Goal: Information Seeking & Learning: Learn about a topic

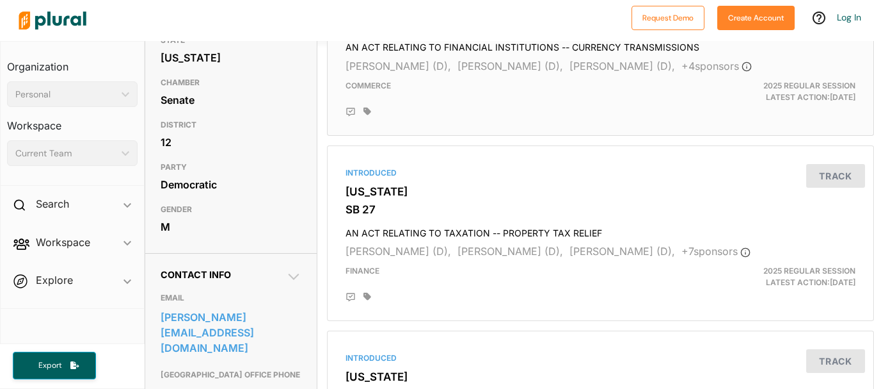
scroll to position [192, 0]
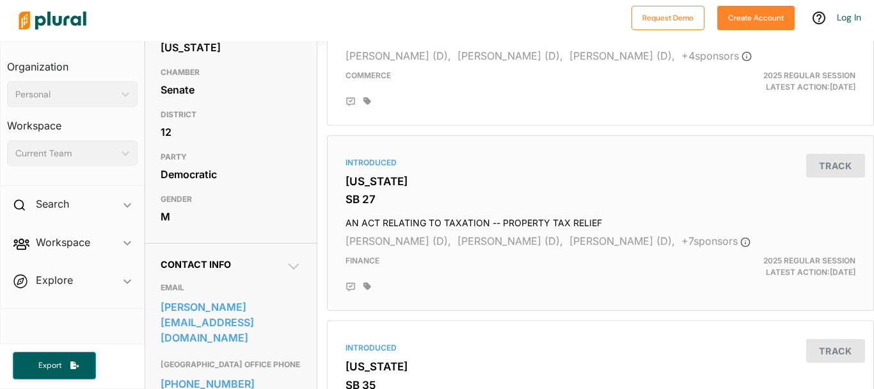
scroll to position [192, 0]
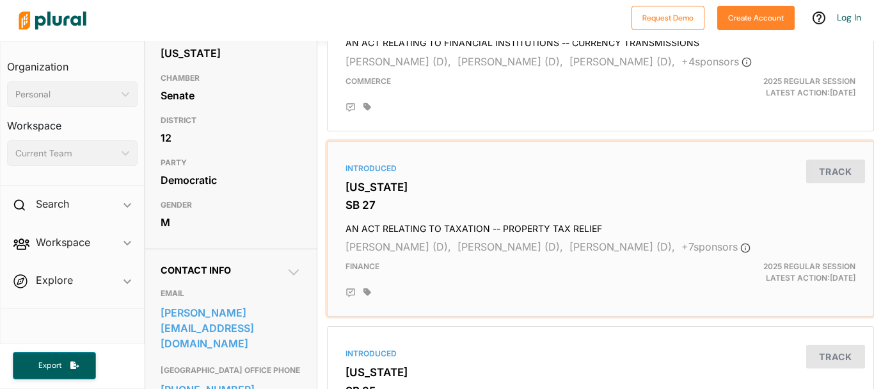
click at [529, 225] on h4 "AN ACT RELATING TO TAXATION -- PROPERTY TAX RELIEF" at bounding box center [601, 225] width 510 height 17
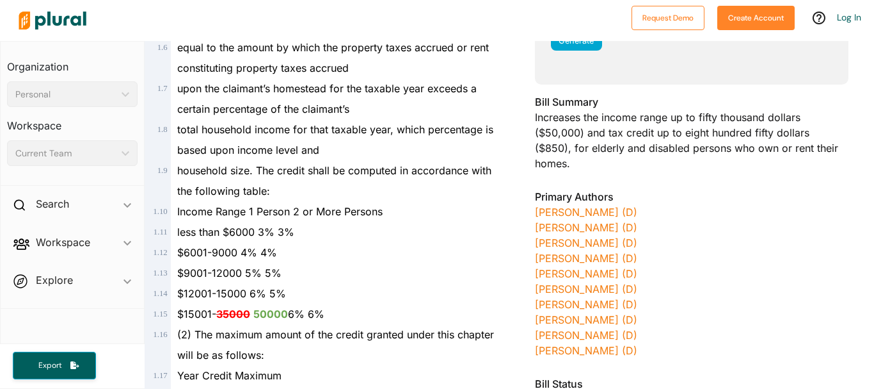
scroll to position [320, 0]
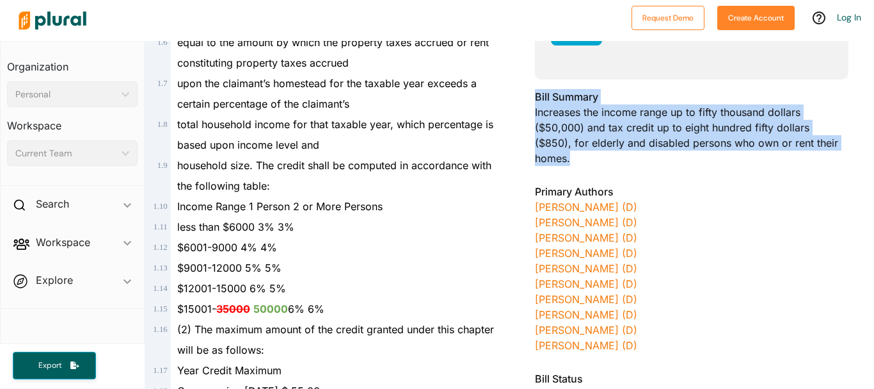
drag, startPoint x: 573, startPoint y: 157, endPoint x: 531, endPoint y: 95, distance: 75.1
click at [535, 95] on div "Bill Summary Increases the income range up to fifty thousand dollars ($50,000) …" at bounding box center [692, 131] width 314 height 84
copy div "Bill Summary Increases the income range up to fifty thousand dollars ($50,000) …"
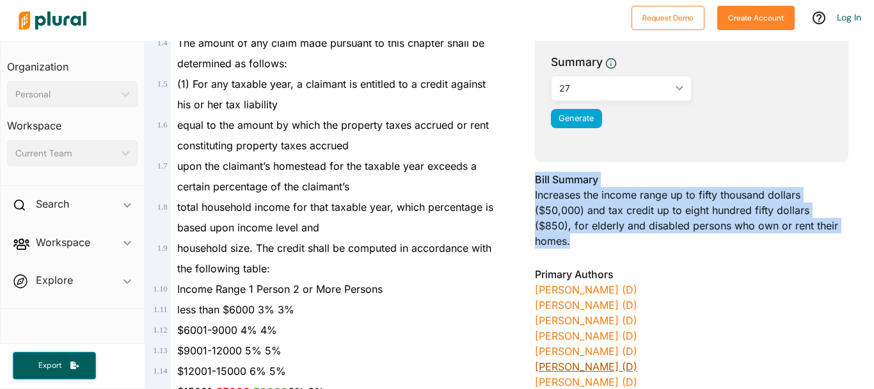
scroll to position [138, 0]
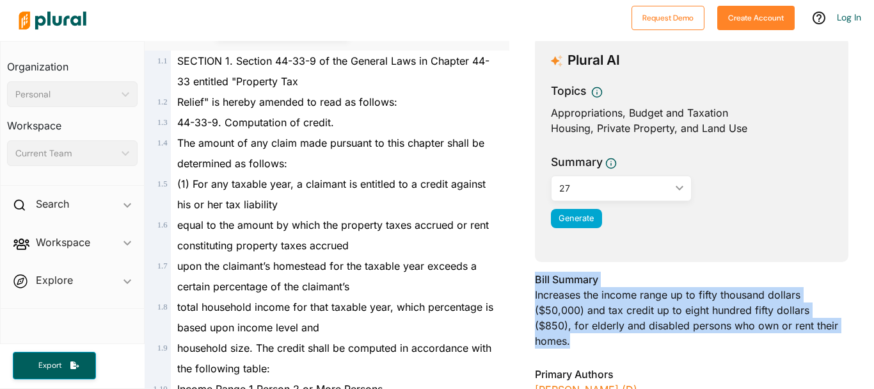
copy div "Bill Summary Increases the income range up to fifty thousand dollars ($50,000) …"
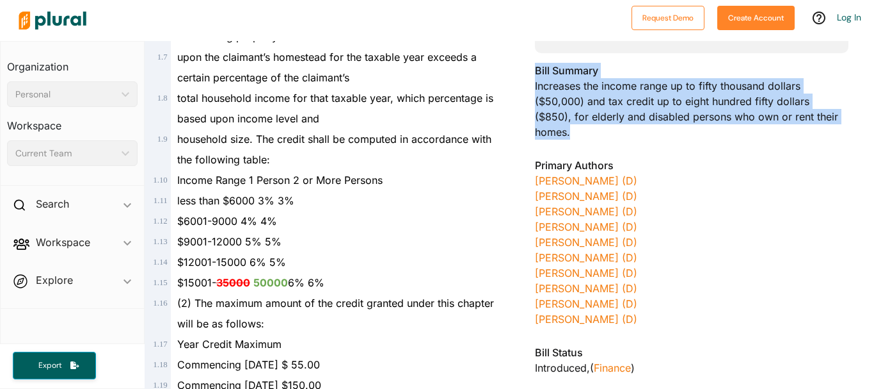
scroll to position [202, 0]
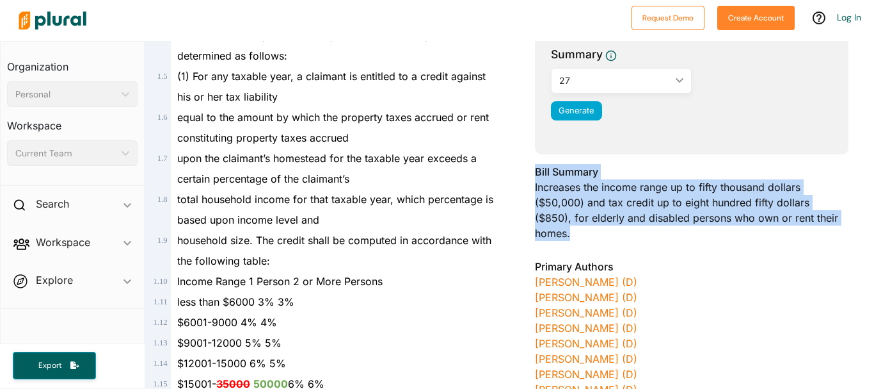
scroll to position [202, 0]
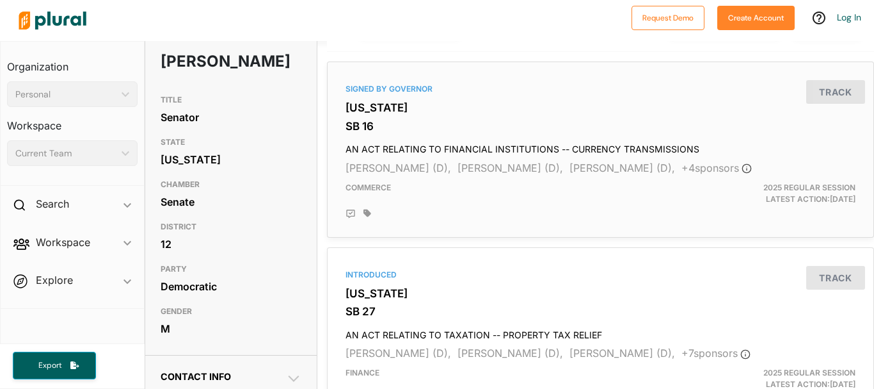
scroll to position [64, 0]
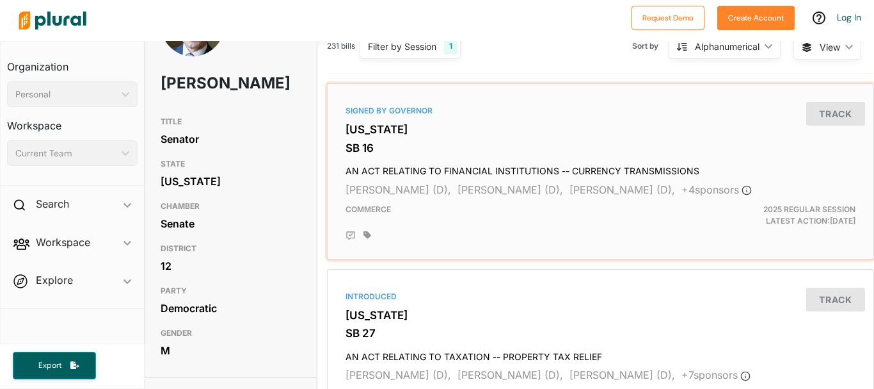
click at [460, 171] on h4 "AN ACT RELATING TO FINANCIAL INSTITUTIONS -- CURRENCY TRANSMISSIONS" at bounding box center [601, 167] width 510 height 17
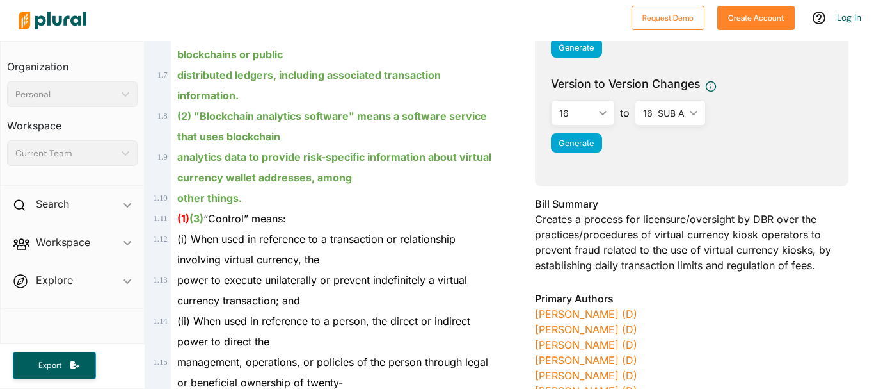
scroll to position [320, 0]
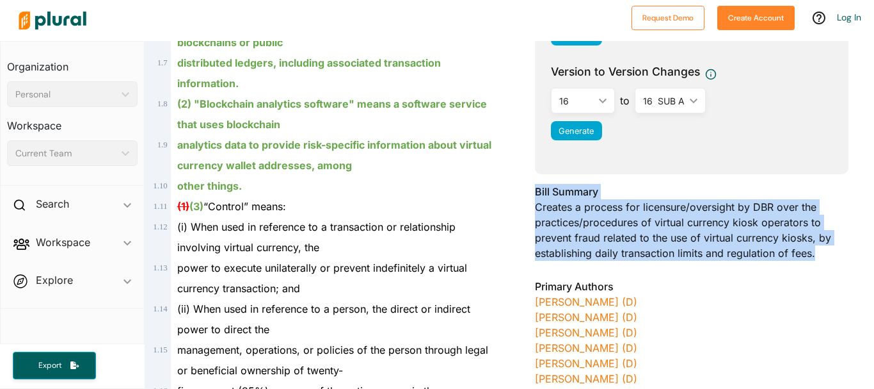
drag, startPoint x: 815, startPoint y: 252, endPoint x: 529, endPoint y: 191, distance: 291.9
click at [529, 191] on div "[US_STATE] - 2025 REGULAR SESSION SB 16 Bill Details Bill Title AN ACT RELATING…" at bounding box center [692, 158] width 365 height 771
copy div "Bill Summary Creates a process for licensure/oversight by DBR over the practice…"
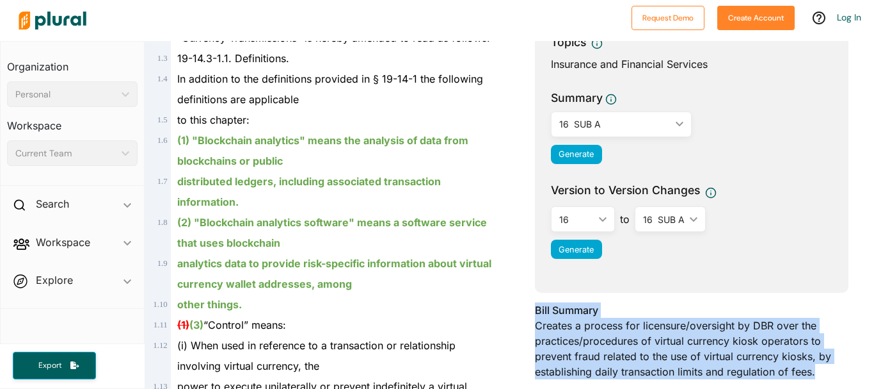
scroll to position [0, 0]
